Goal: Task Accomplishment & Management: Manage account settings

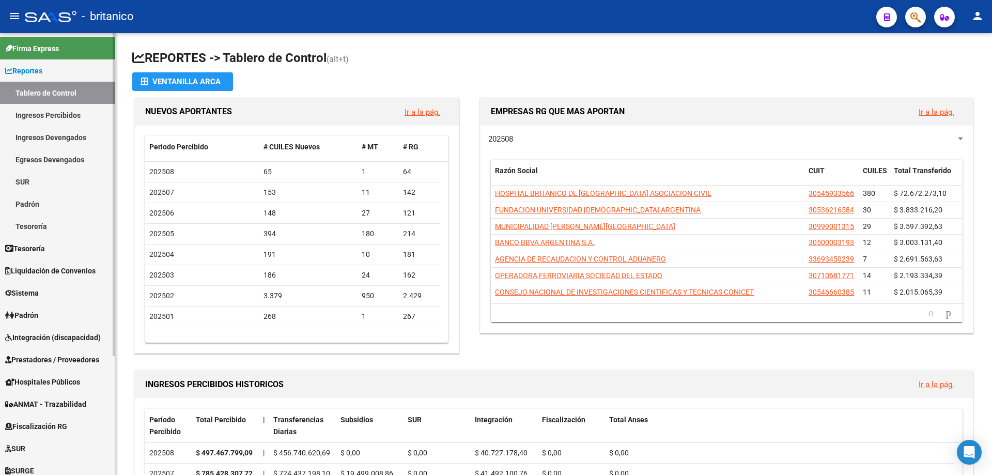
click at [62, 336] on span "Integración (discapacidad)" at bounding box center [53, 337] width 96 height 11
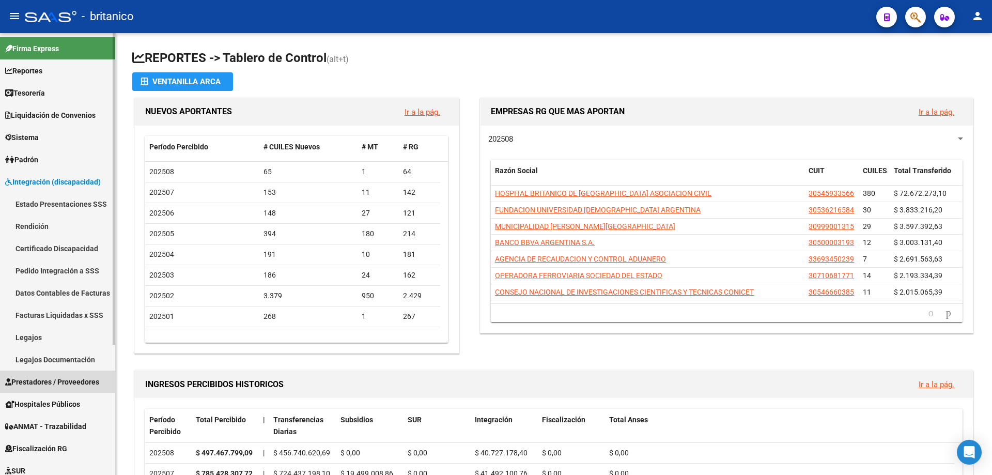
click at [81, 380] on span "Prestadores / Proveedores" at bounding box center [52, 381] width 94 height 11
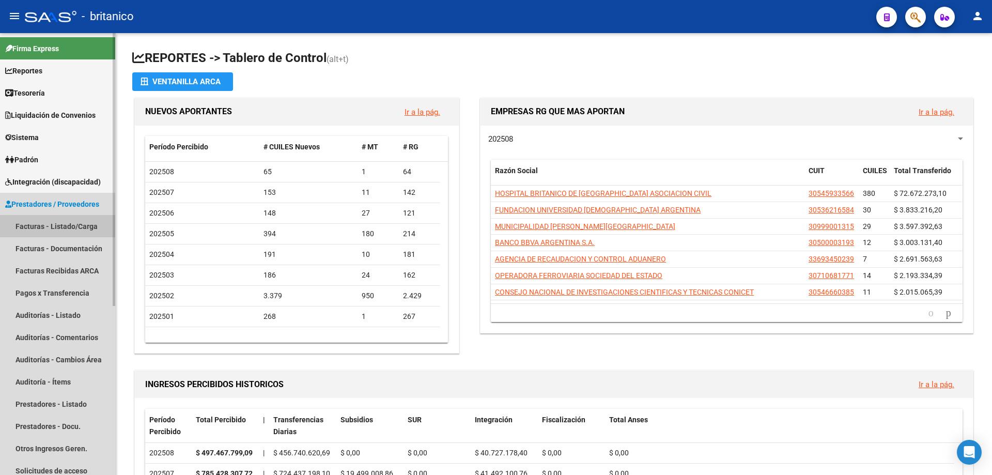
click at [76, 220] on link "Facturas - Listado/Carga" at bounding box center [57, 226] width 115 height 22
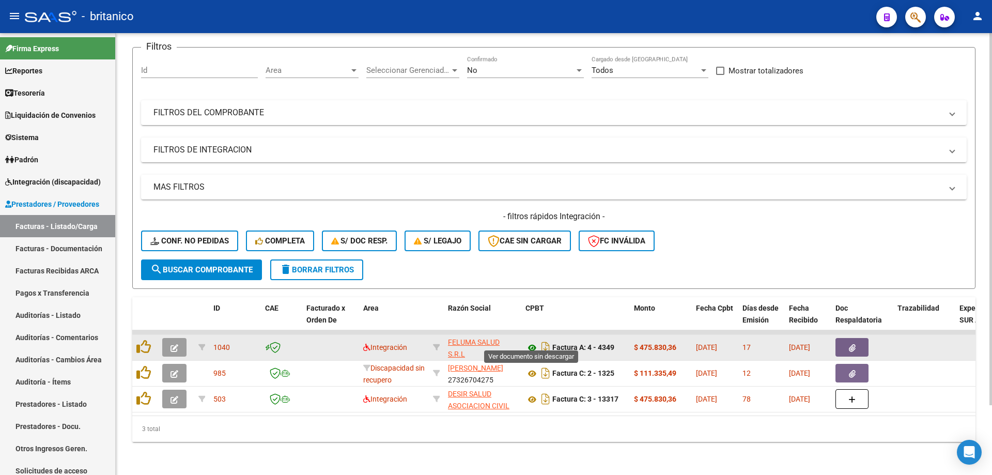
click at [535, 342] on icon at bounding box center [532, 348] width 13 height 12
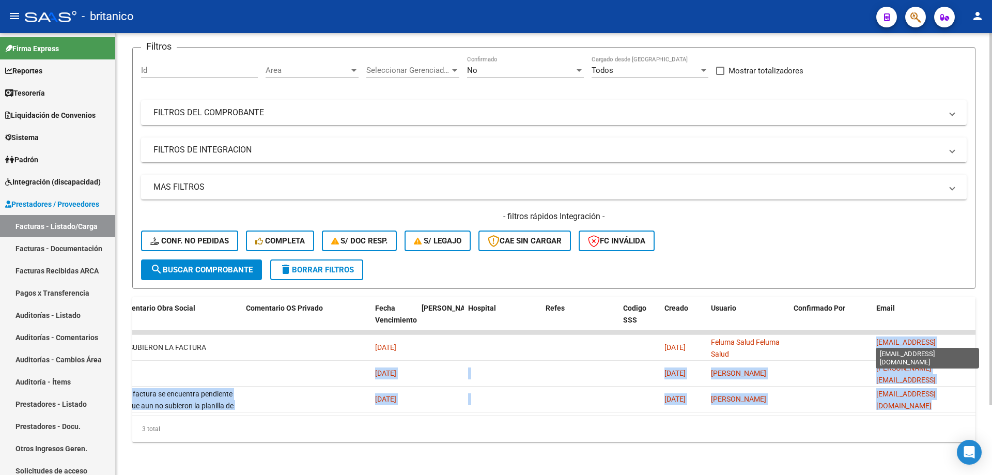
scroll to position [0, 8]
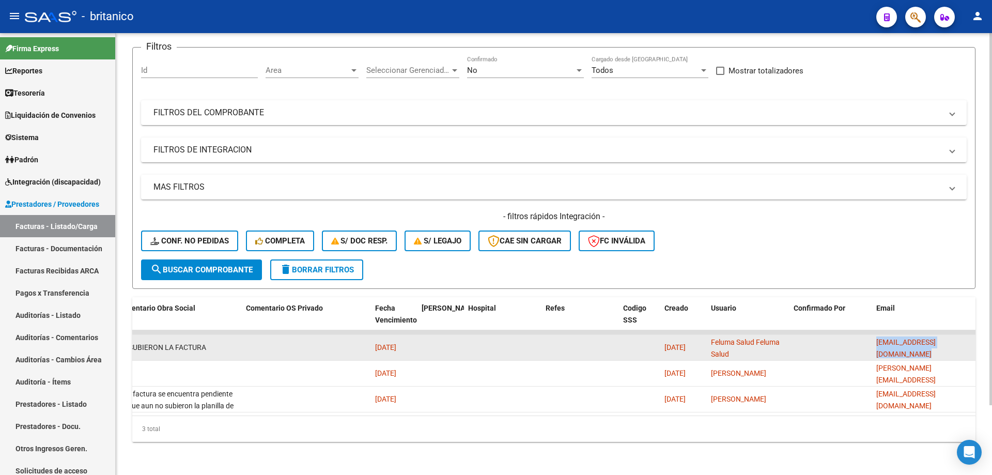
drag, startPoint x: 878, startPoint y: 341, endPoint x: 973, endPoint y: 336, distance: 95.2
click at [973, 336] on datatable-body-cell "[EMAIL_ADDRESS][DOMAIN_NAME]" at bounding box center [923, 347] width 103 height 25
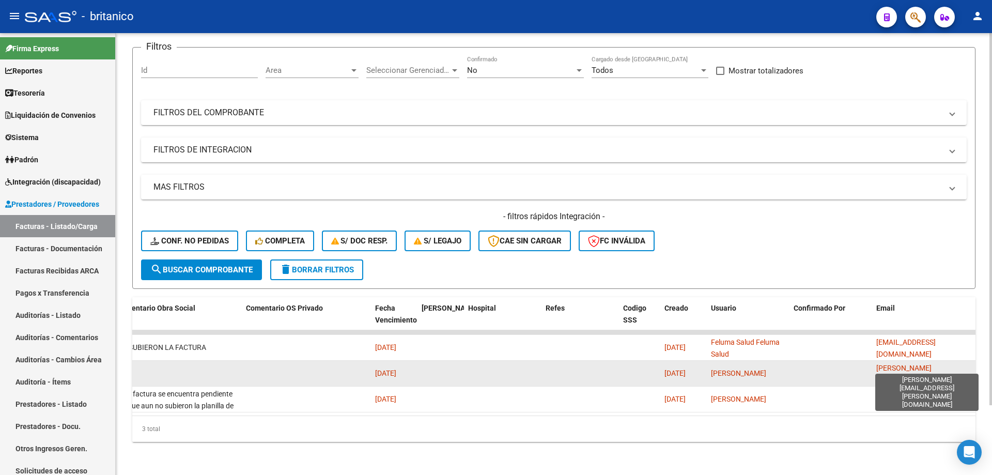
click at [894, 361] on datatable-body-cell "laura.prieto.bep@gmail.com" at bounding box center [923, 373] width 103 height 25
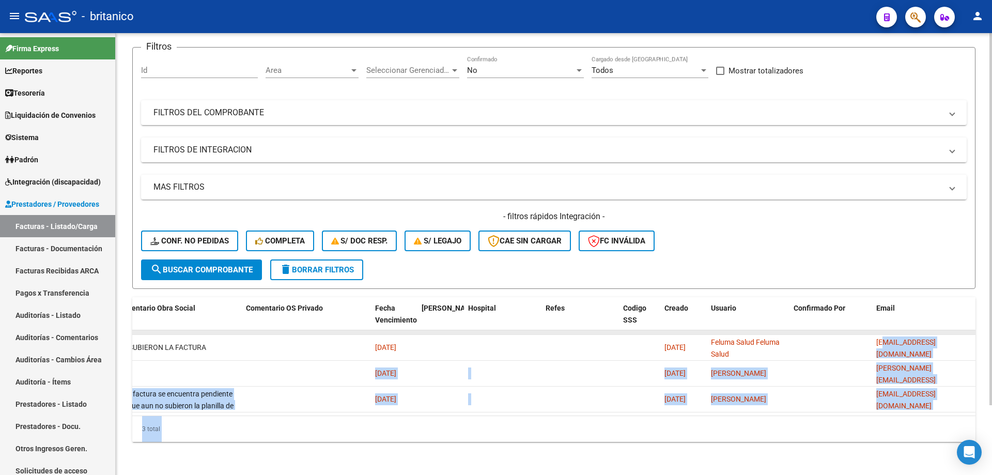
drag, startPoint x: 877, startPoint y: 340, endPoint x: 939, endPoint y: 325, distance: 63.3
click at [991, 321] on div "Video tutorial PRESTADORES -> Listado de CPBTs Emitidos por Prestadores / Prove…" at bounding box center [555, 216] width 879 height 517
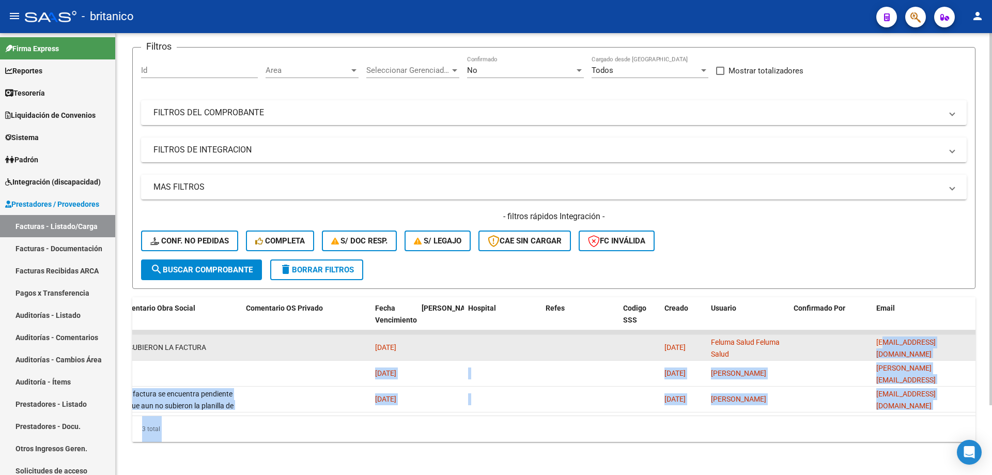
click at [906, 335] on datatable-body-cell "[EMAIL_ADDRESS][DOMAIN_NAME]" at bounding box center [923, 347] width 103 height 25
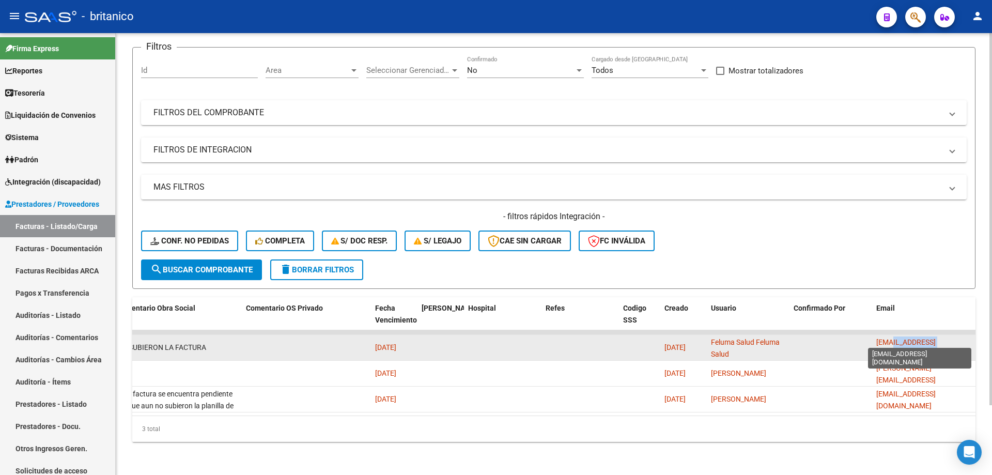
scroll to position [0, 0]
drag, startPoint x: 970, startPoint y: 340, endPoint x: 864, endPoint y: 337, distance: 105.5
copy span "[EMAIL_ADDRESS][DOMAIN_NAME]"
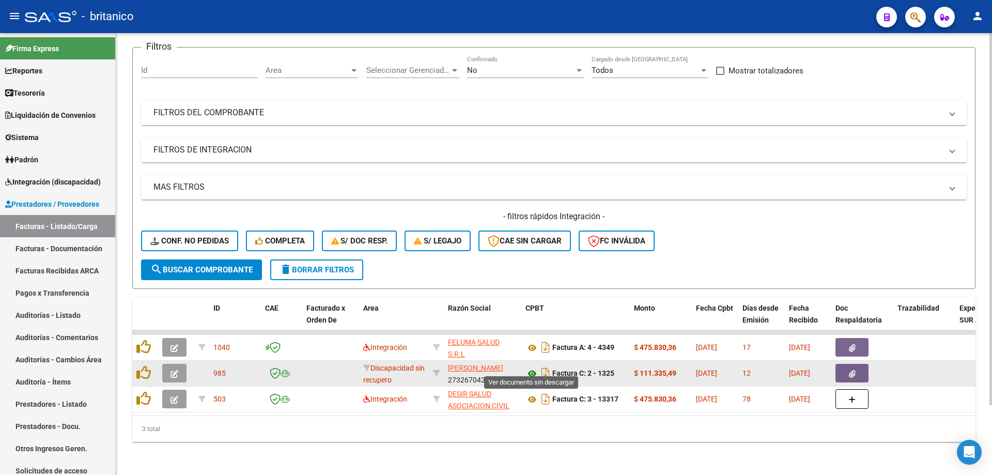
click at [529, 367] on icon at bounding box center [532, 373] width 13 height 12
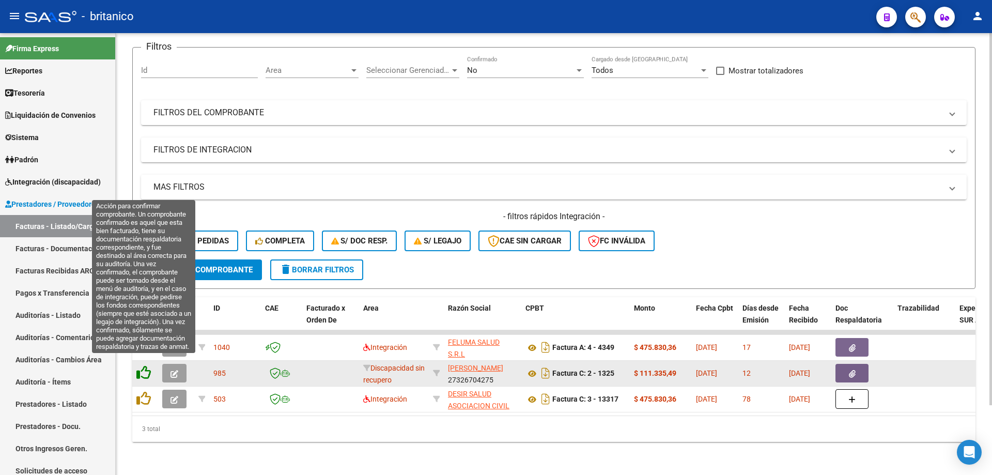
click at [142, 369] on icon at bounding box center [143, 372] width 14 height 14
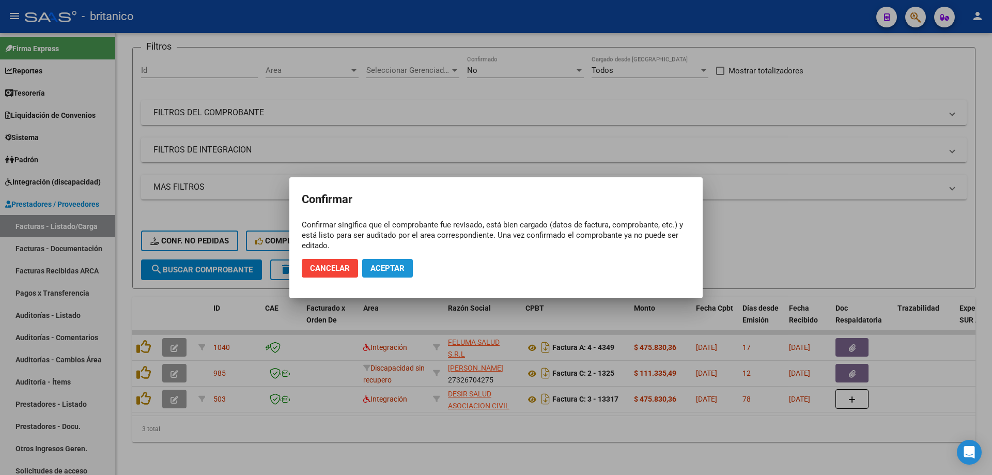
click at [389, 266] on span "Aceptar" at bounding box center [388, 268] width 34 height 9
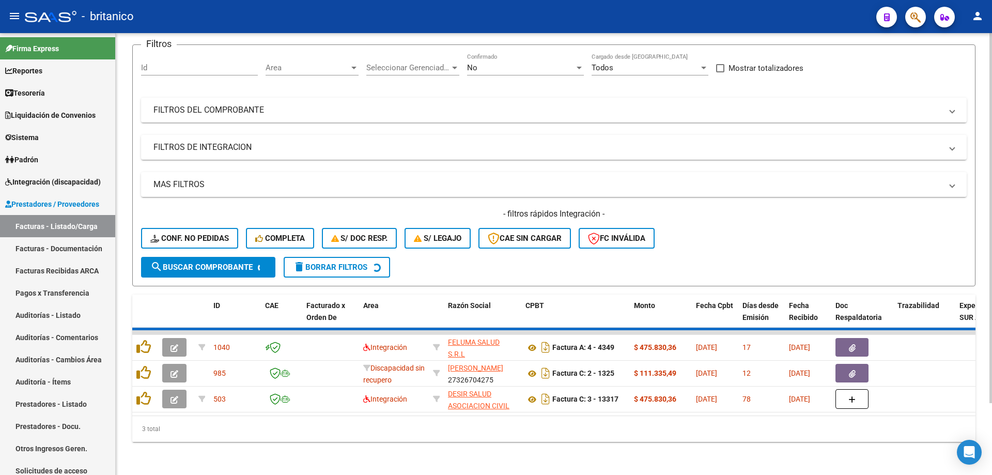
scroll to position [57, 0]
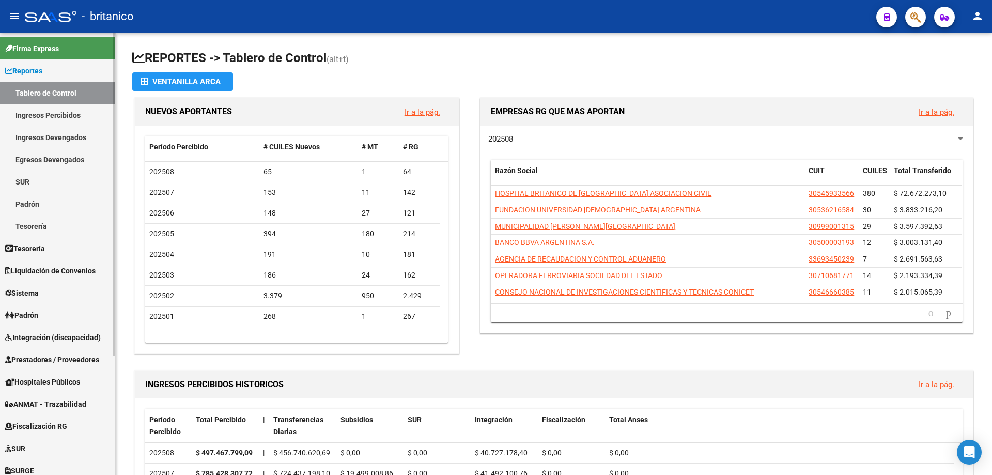
click at [56, 341] on span "Integración (discapacidad)" at bounding box center [53, 337] width 96 height 11
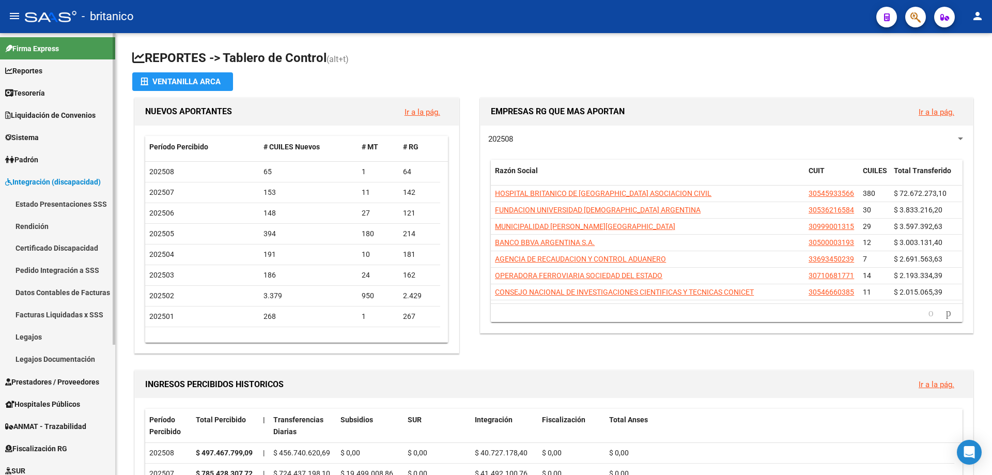
click at [76, 378] on span "Prestadores / Proveedores" at bounding box center [52, 381] width 94 height 11
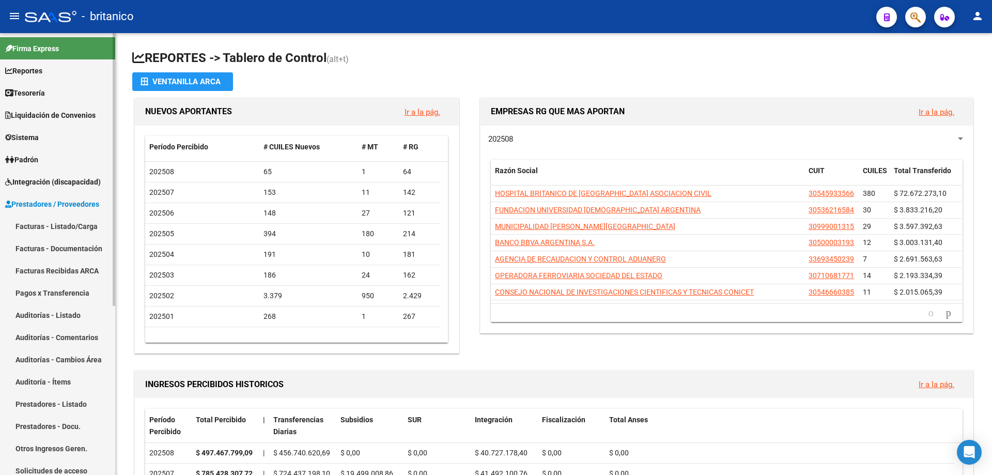
click at [74, 218] on link "Facturas - Listado/Carga" at bounding box center [57, 226] width 115 height 22
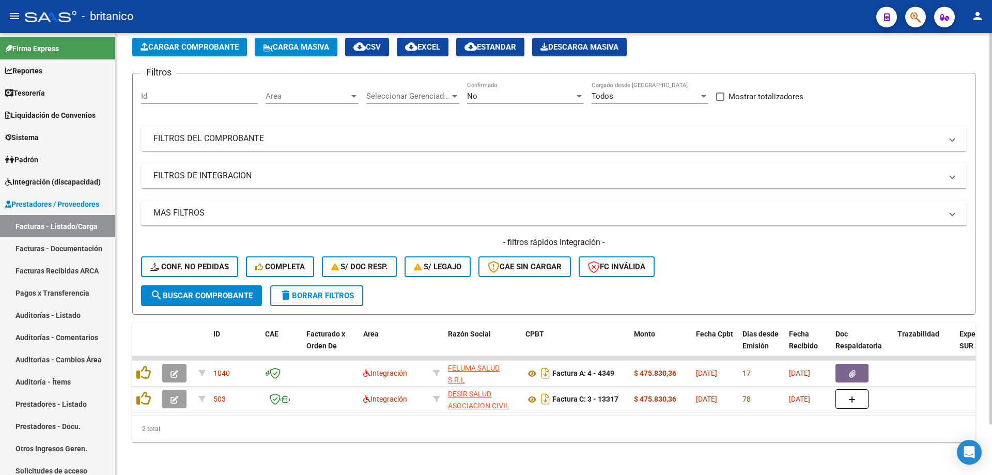
scroll to position [57, 0]
click at [833, 60] on app-list-header "PRESTADORES -> Listado de CPBTs Emitidos por Prestadores / Proveedores (alt+q) …" at bounding box center [554, 162] width 844 height 303
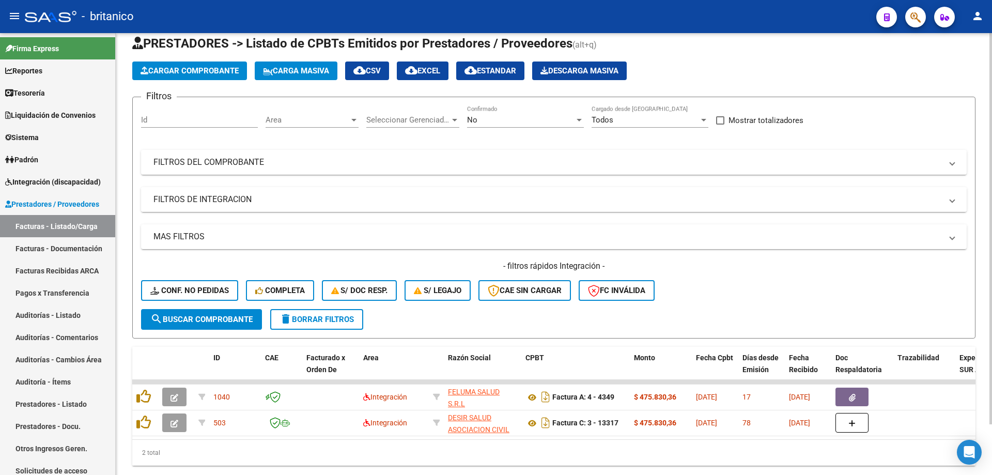
scroll to position [0, 0]
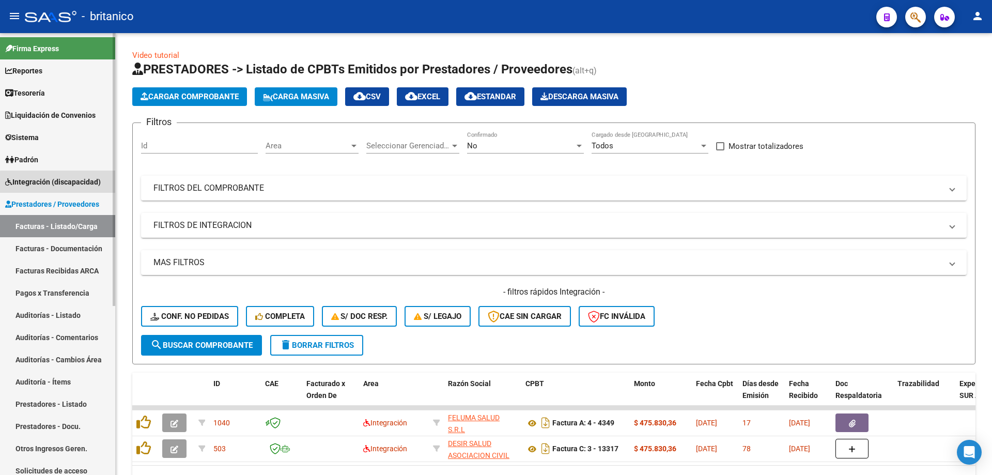
click at [84, 188] on link "Integración (discapacidad)" at bounding box center [57, 182] width 115 height 22
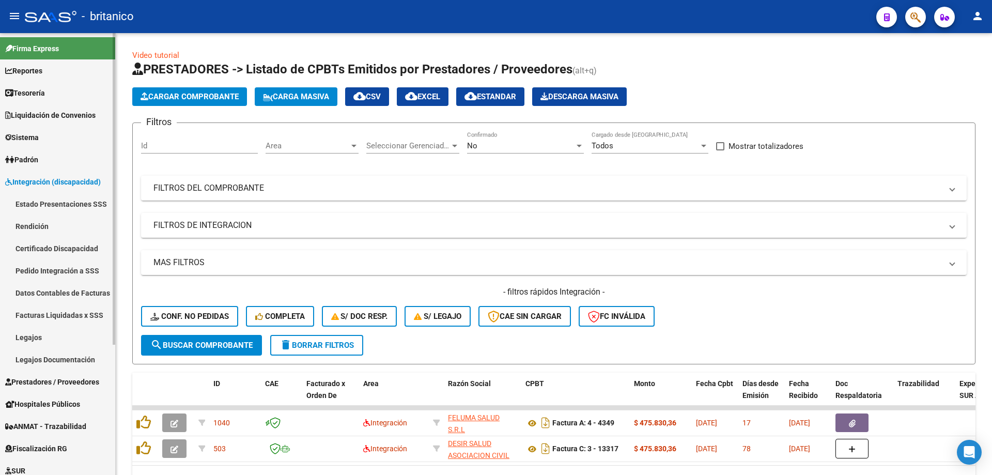
click at [78, 188] on link "Integración (discapacidad)" at bounding box center [57, 182] width 115 height 22
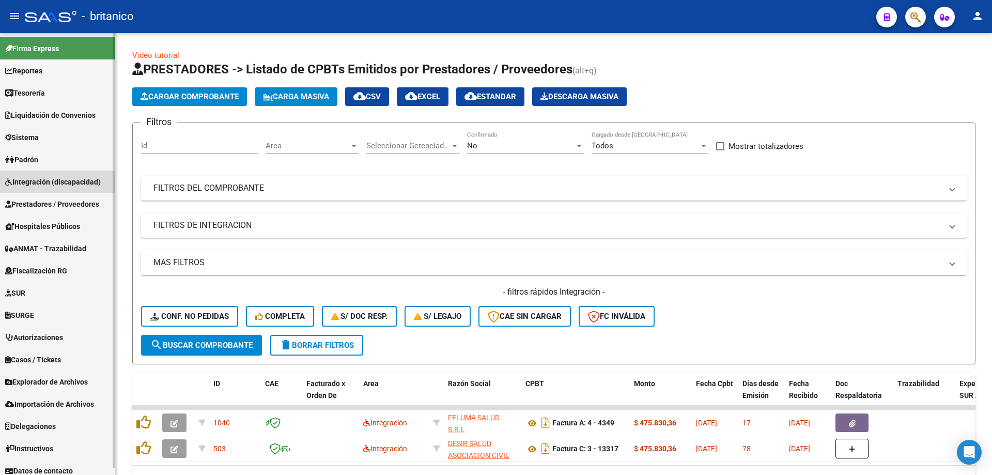
click at [80, 181] on span "Integración (discapacidad)" at bounding box center [53, 181] width 96 height 11
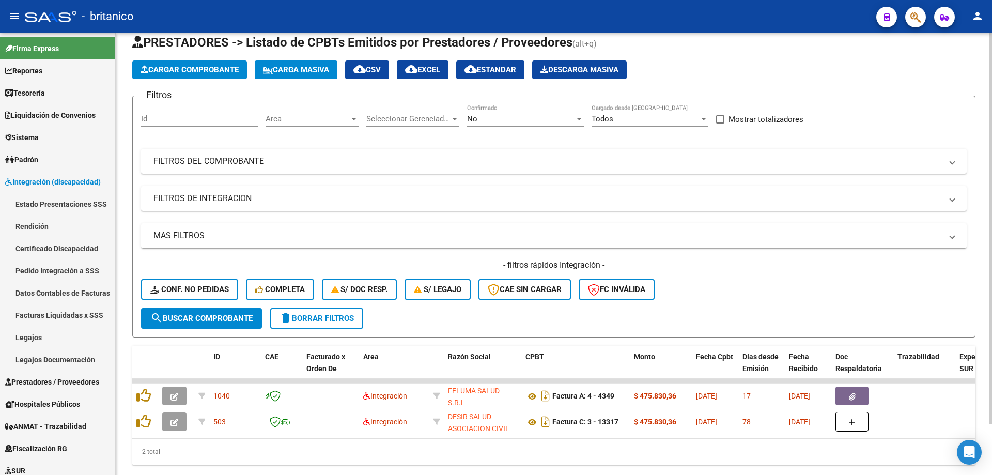
scroll to position [52, 0]
